Goal: Task Accomplishment & Management: Use online tool/utility

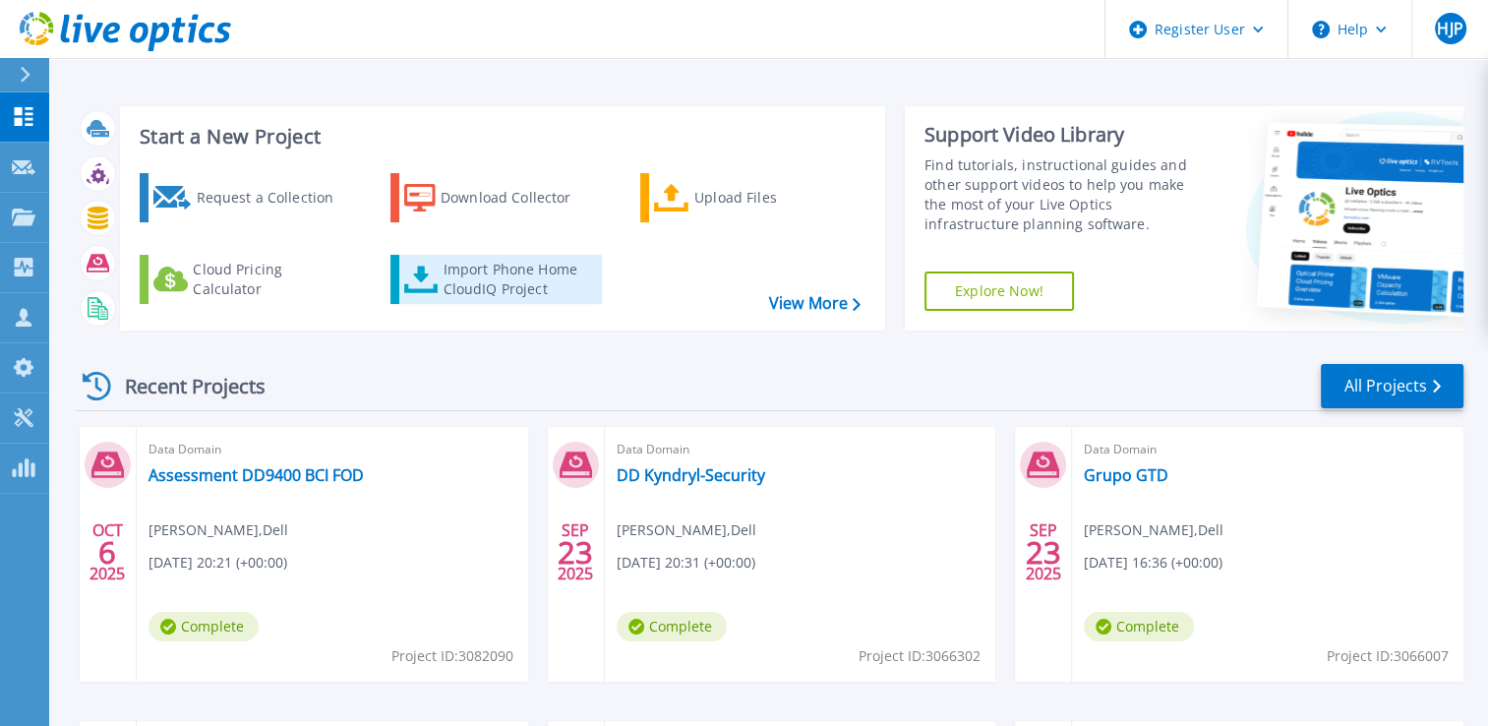
click at [512, 281] on div "Import Phone Home CloudIQ Project" at bounding box center [519, 279] width 153 height 39
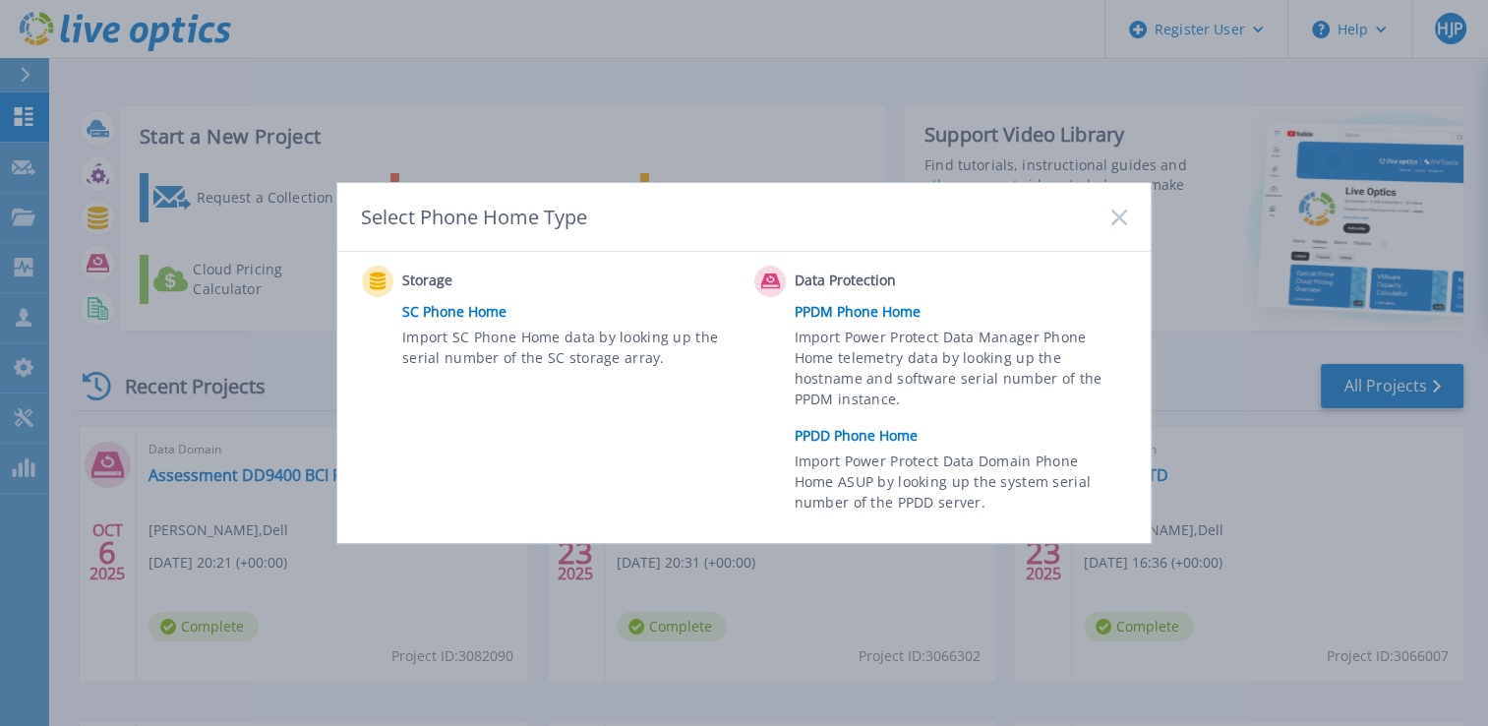
click at [1125, 207] on div "Select Phone Home Type" at bounding box center [743, 217] width 813 height 69
click at [1125, 210] on icon at bounding box center [1119, 218] width 16 height 16
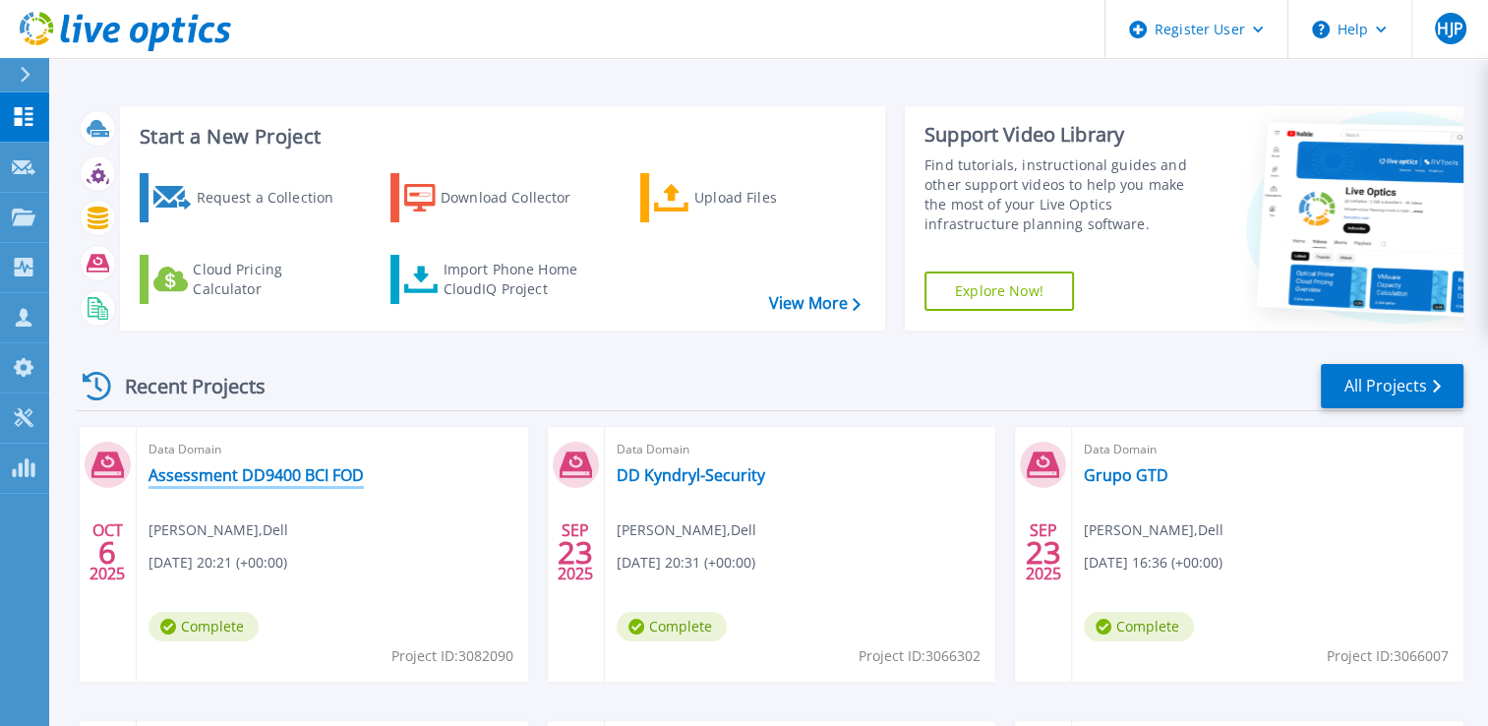
click at [286, 470] on link "Assessment DD9400 BCI FOD" at bounding box center [256, 475] width 215 height 20
